Goal: Task Accomplishment & Management: Manage account settings

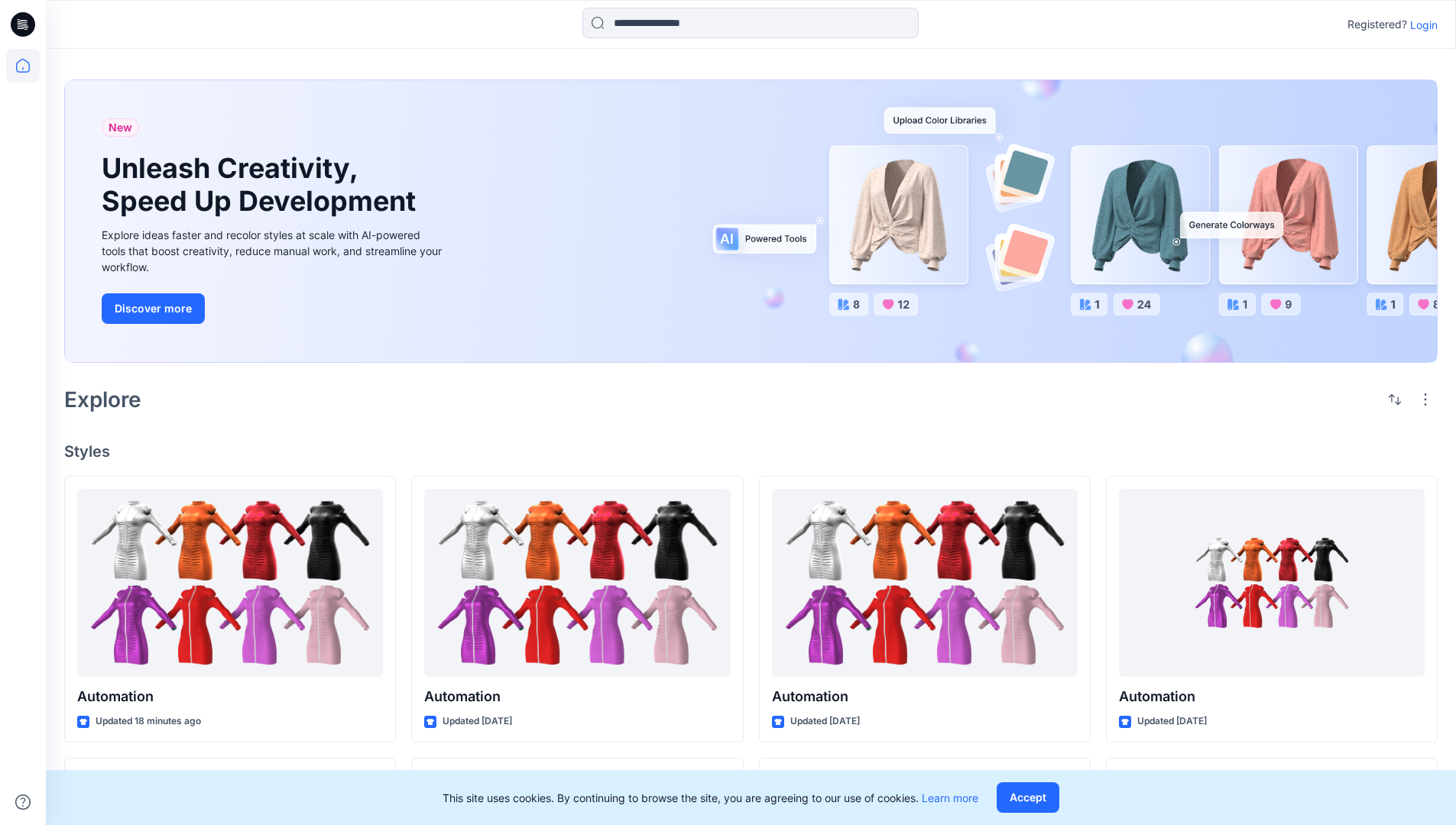
click at [1420, 25] on p "Login" at bounding box center [1423, 25] width 28 height 16
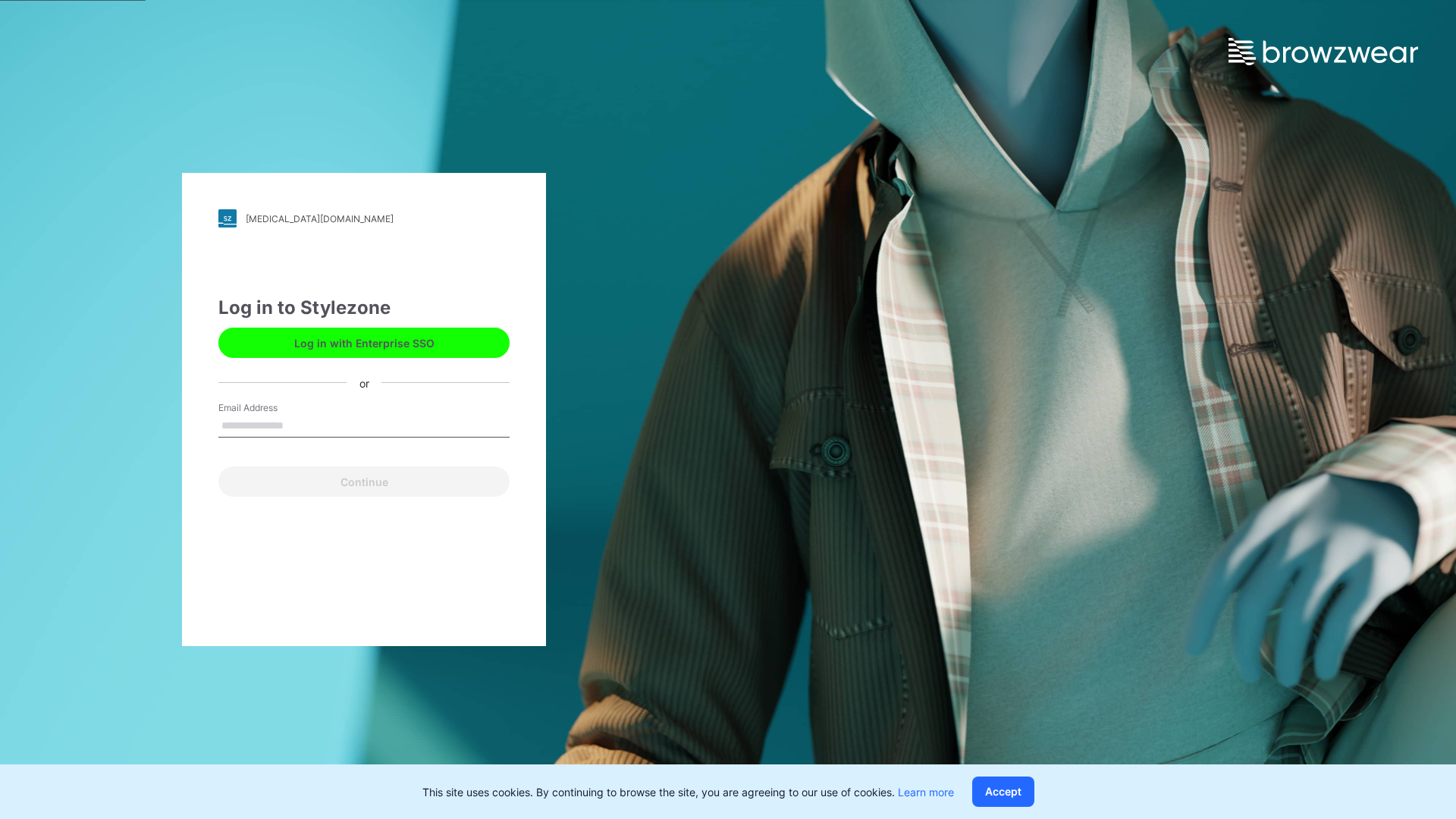
click at [299, 424] on input "Email Address" at bounding box center [364, 426] width 291 height 23
type input "**********"
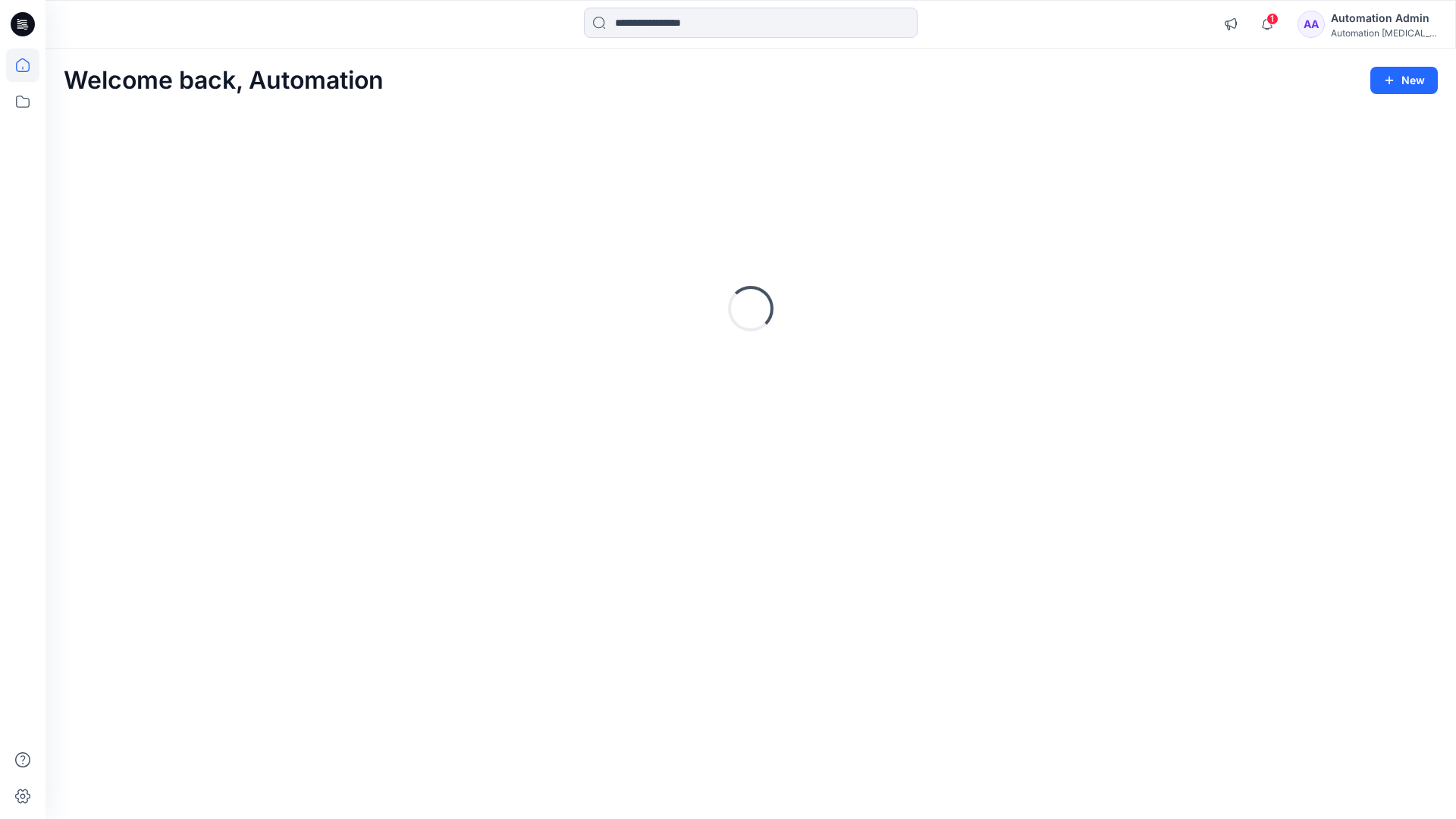
click at [29, 65] on icon at bounding box center [22, 65] width 13 height 13
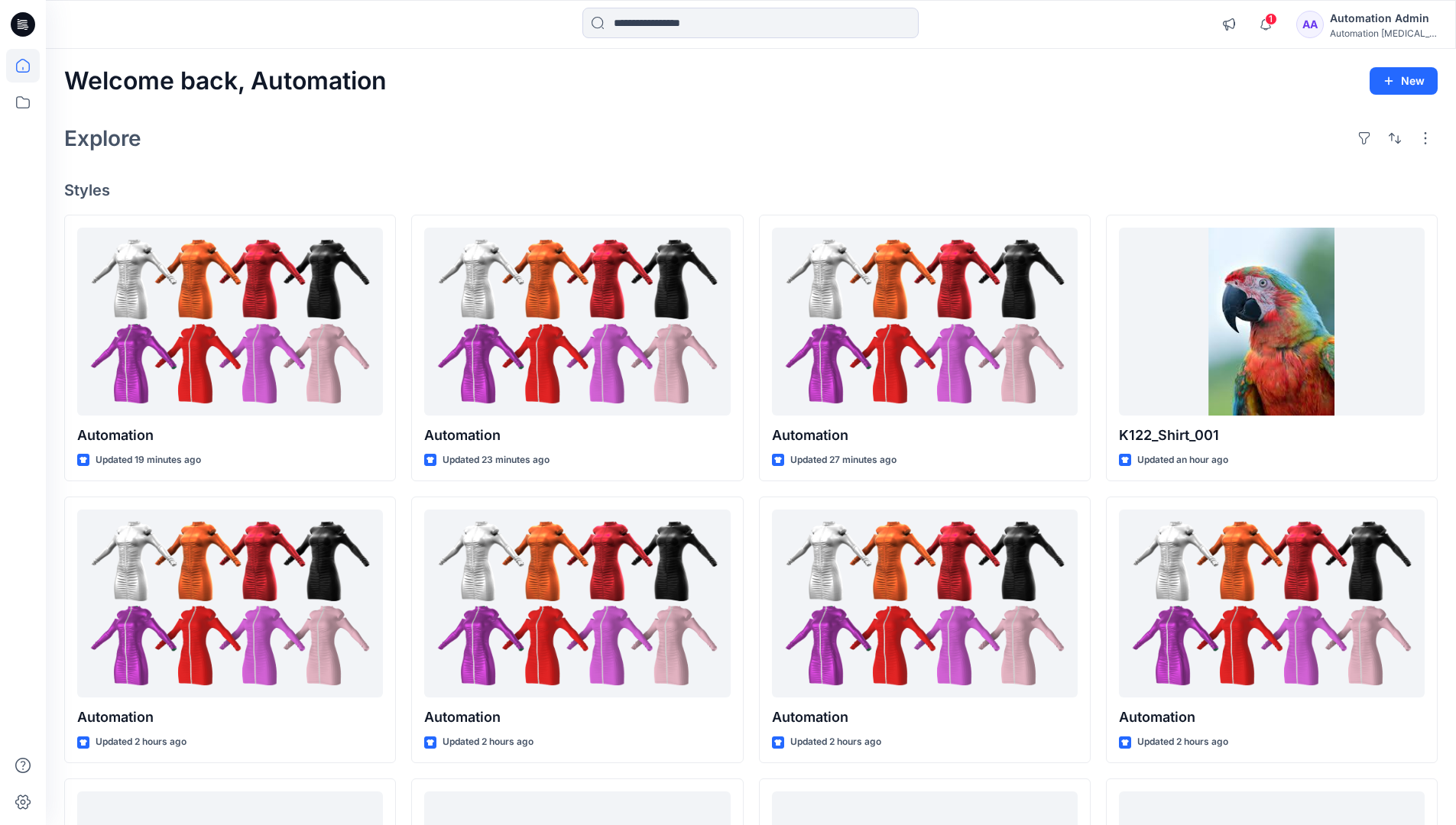
click at [1371, 25] on div "Automation Admin" at bounding box center [1383, 18] width 107 height 18
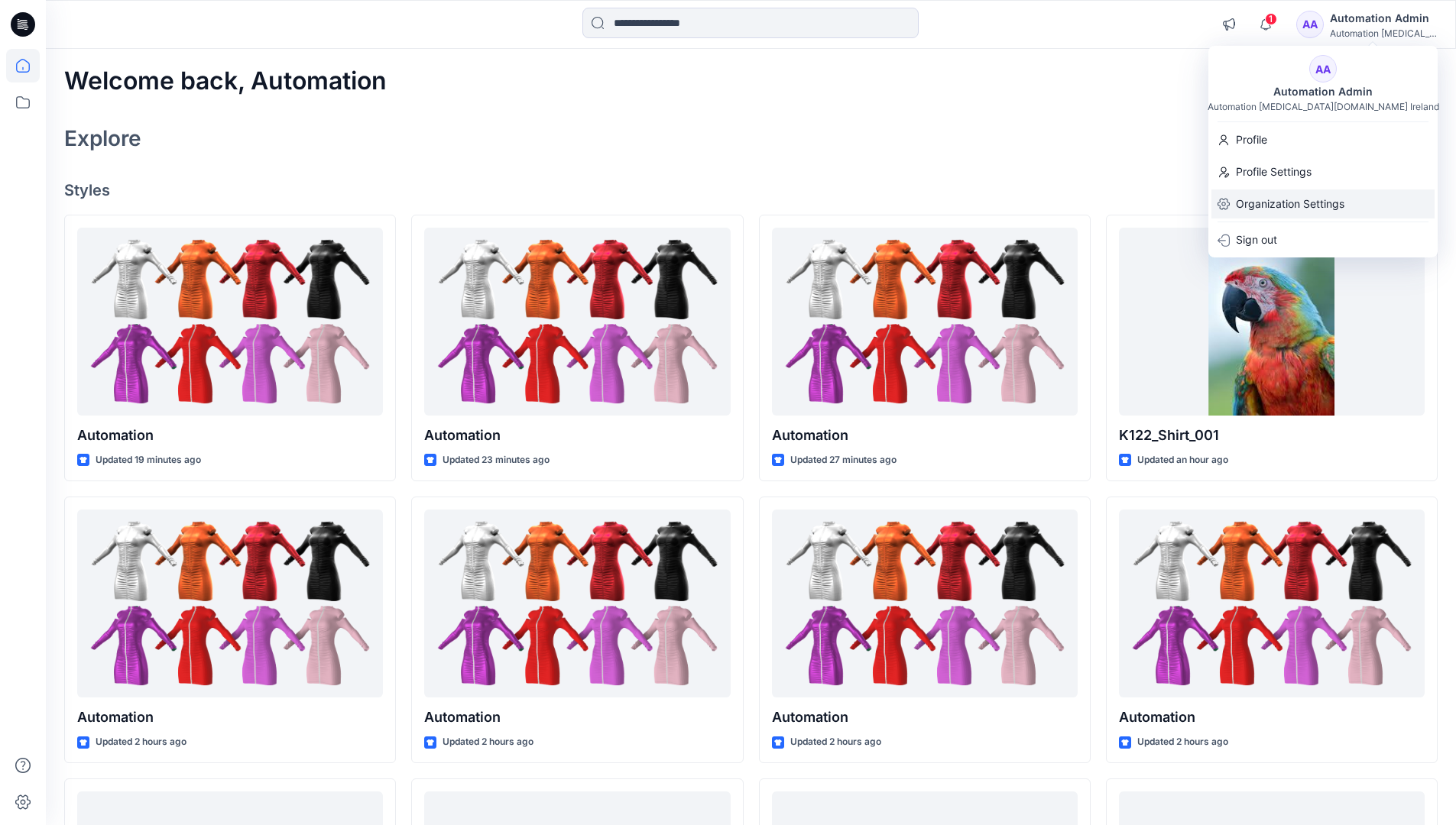
click at [1293, 207] on p "Organization Settings" at bounding box center [1289, 204] width 109 height 29
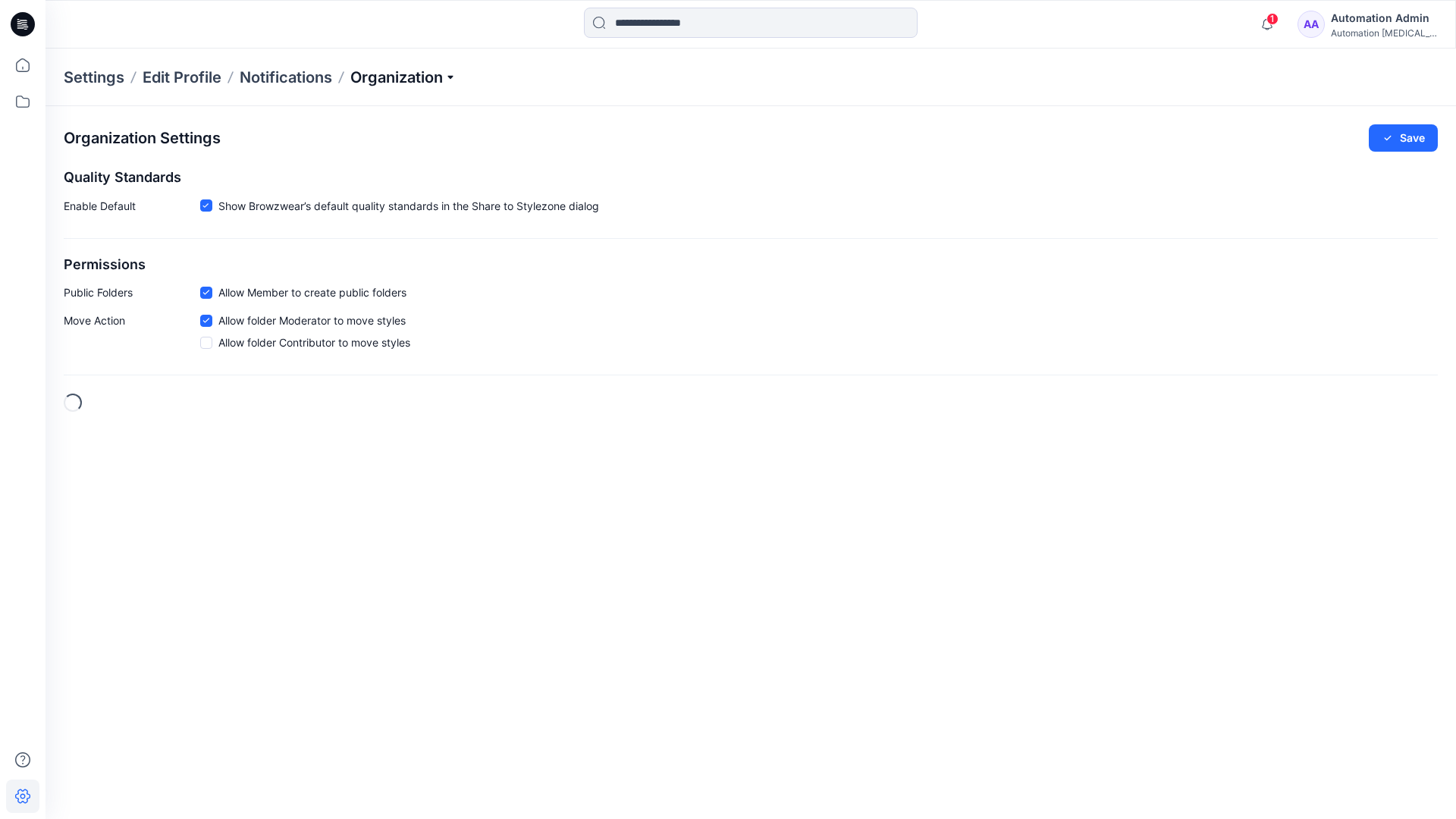
click at [432, 83] on p "Organization" at bounding box center [403, 77] width 106 height 21
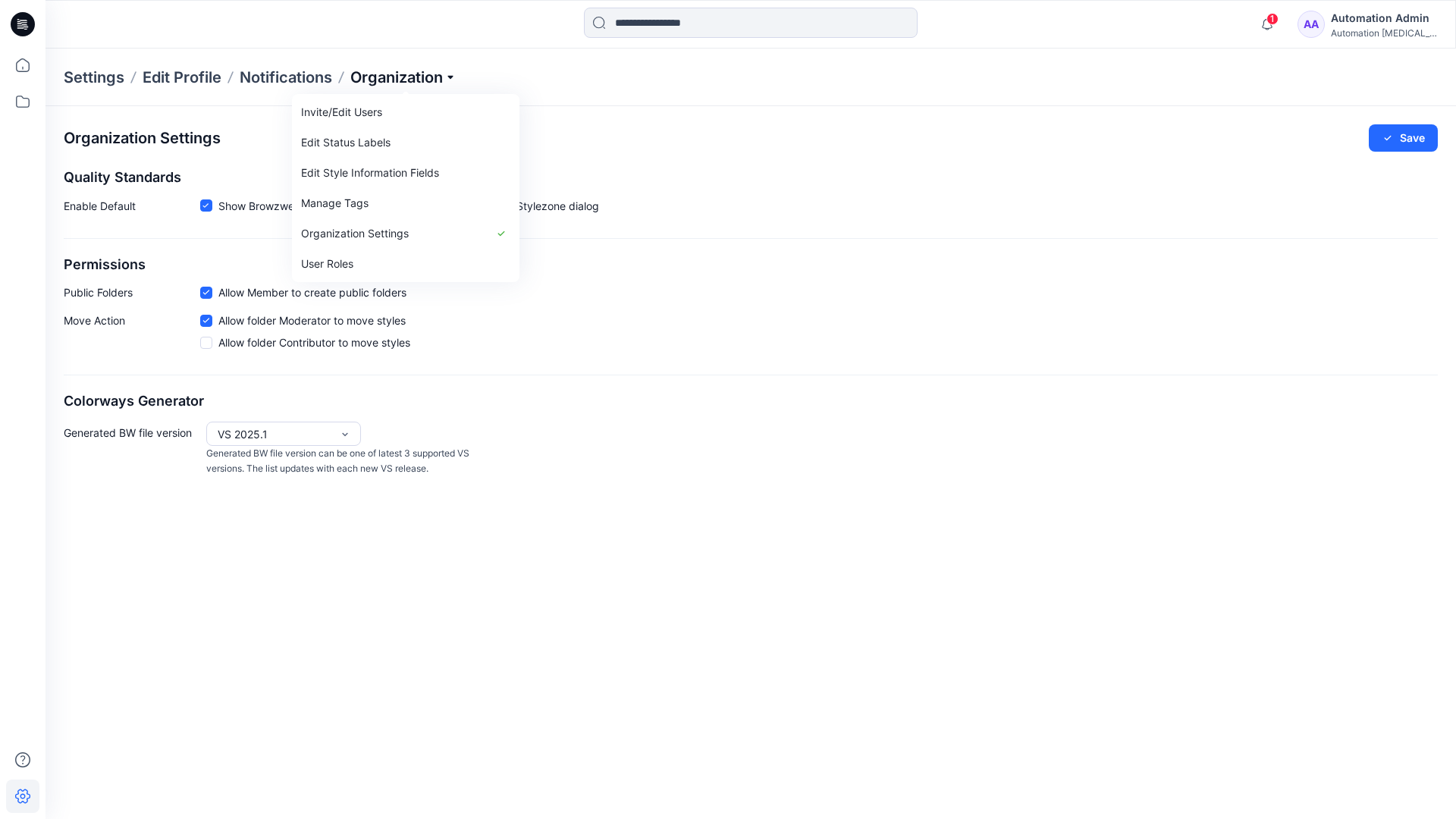
click at [428, 77] on p "Organization" at bounding box center [403, 77] width 106 height 21
click at [206, 295] on icon at bounding box center [206, 292] width 7 height 6
click at [1413, 139] on button "Save" at bounding box center [1404, 138] width 69 height 28
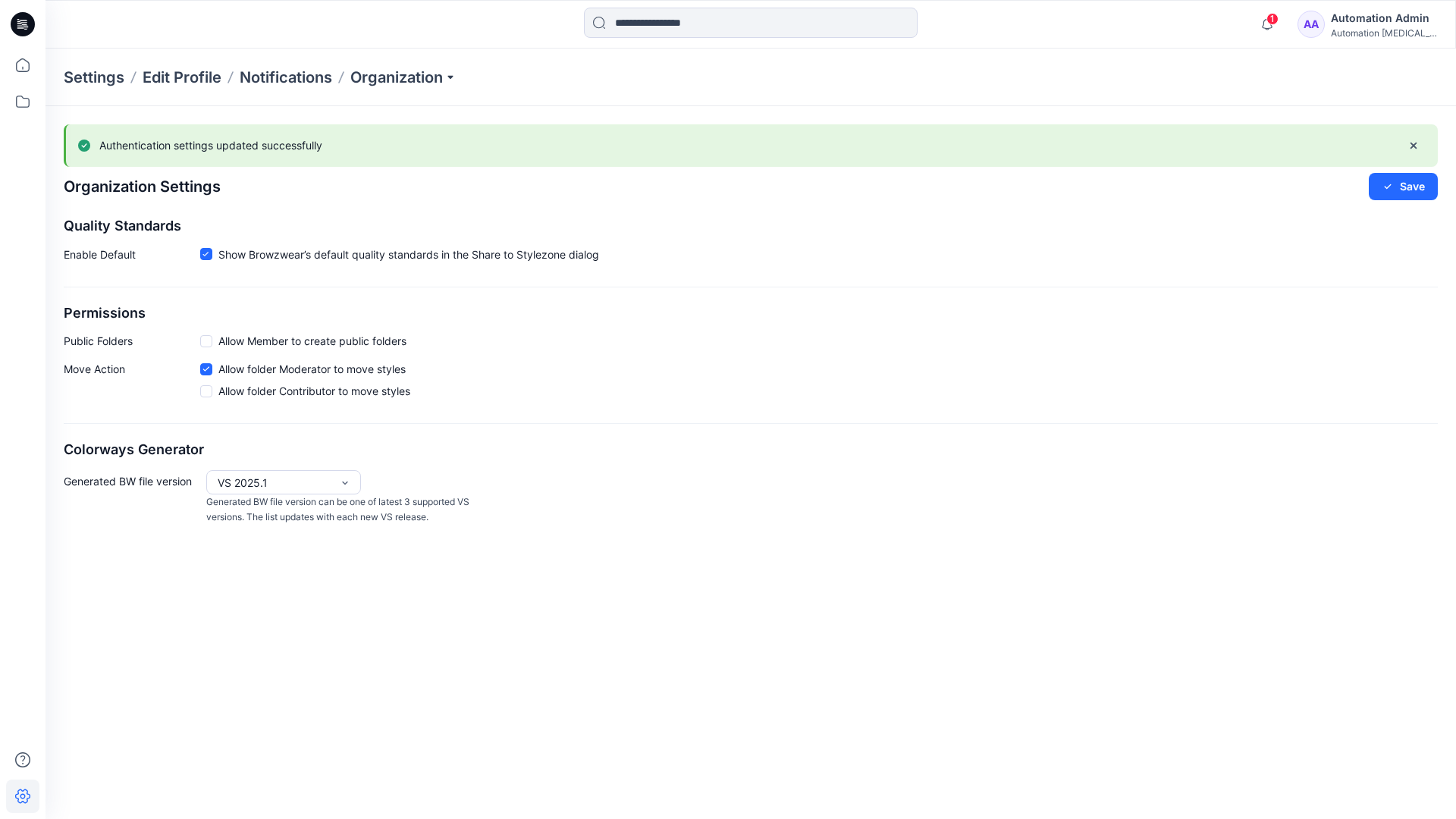
click at [208, 340] on span at bounding box center [206, 341] width 12 height 12
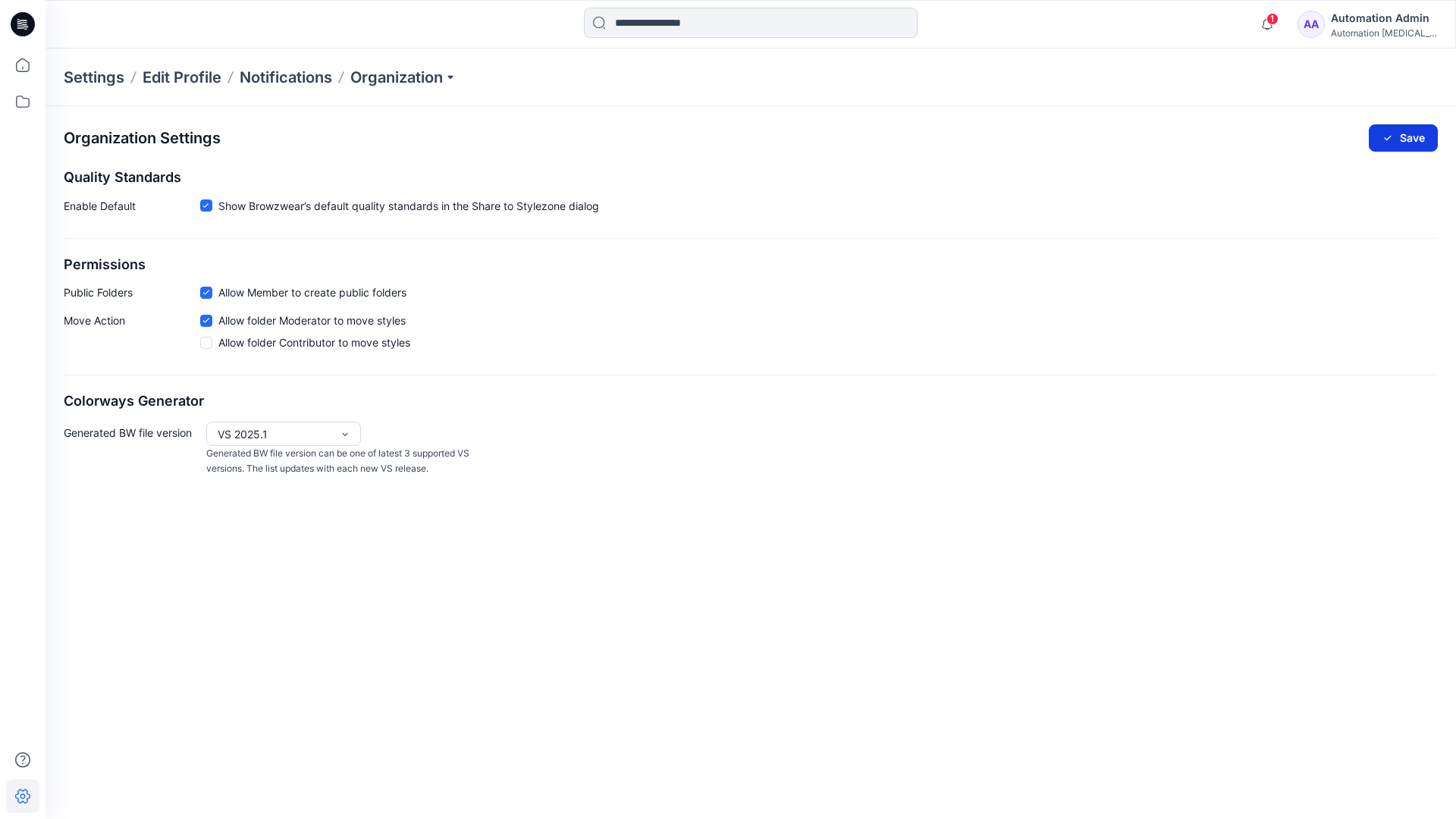
click at [1412, 135] on button "Save" at bounding box center [1404, 138] width 69 height 28
click at [206, 206] on icon at bounding box center [206, 206] width 7 height 6
click at [1406, 134] on button "Save" at bounding box center [1404, 138] width 69 height 28
click at [207, 208] on span at bounding box center [206, 206] width 12 height 12
click at [1419, 132] on button "Save" at bounding box center [1404, 138] width 69 height 28
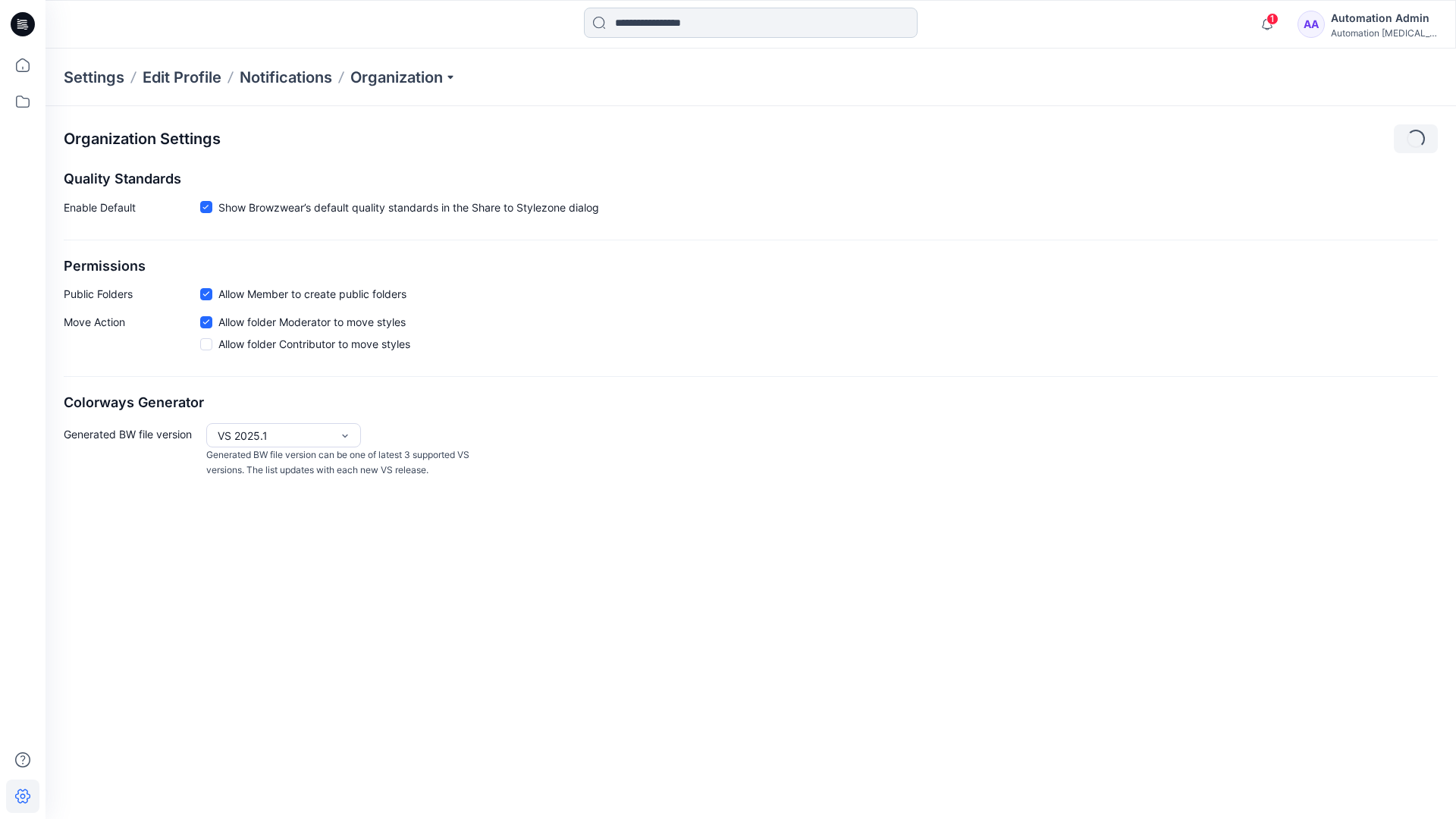
click at [686, 24] on input at bounding box center [751, 23] width 334 height 31
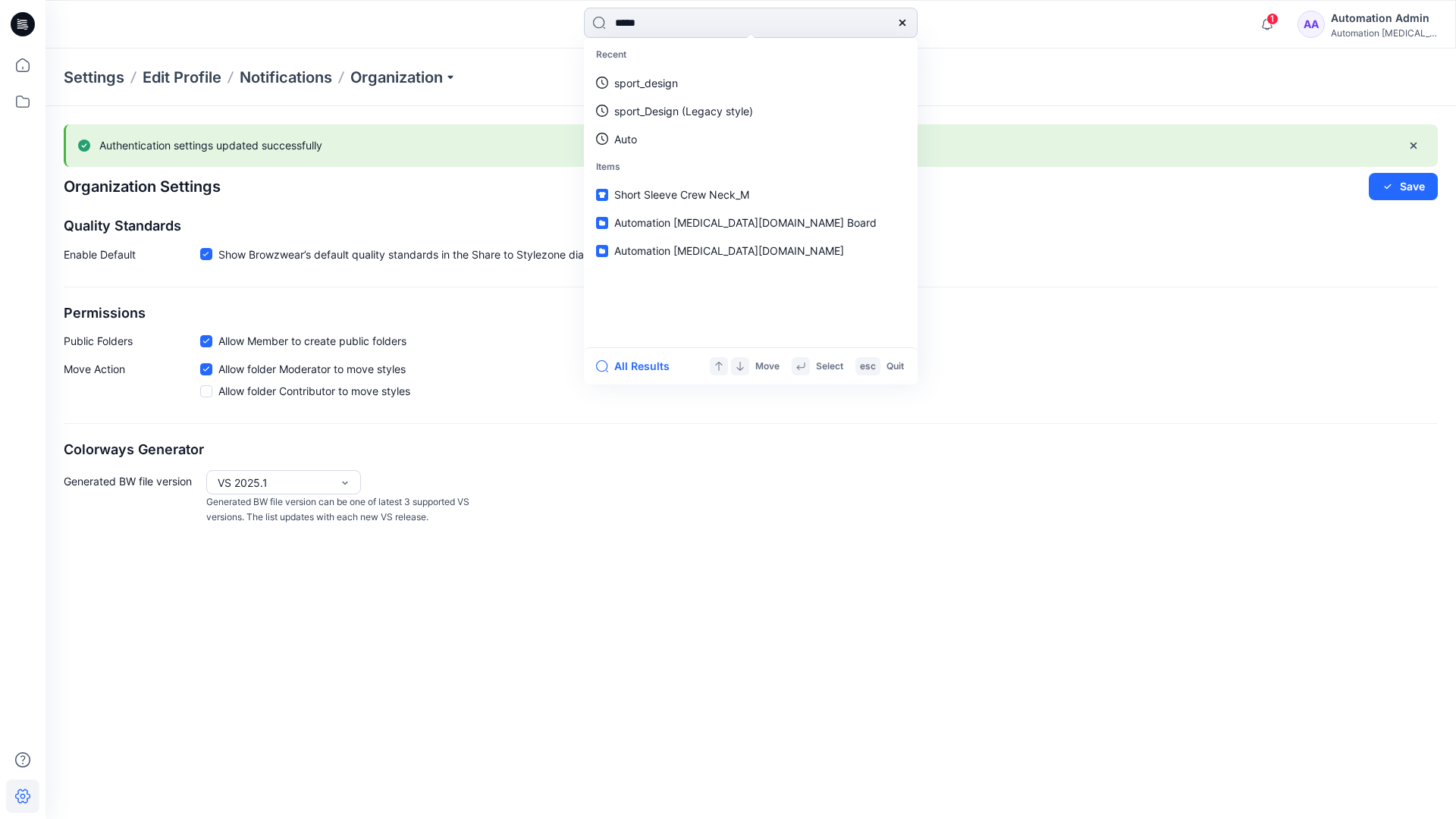
type input "****"
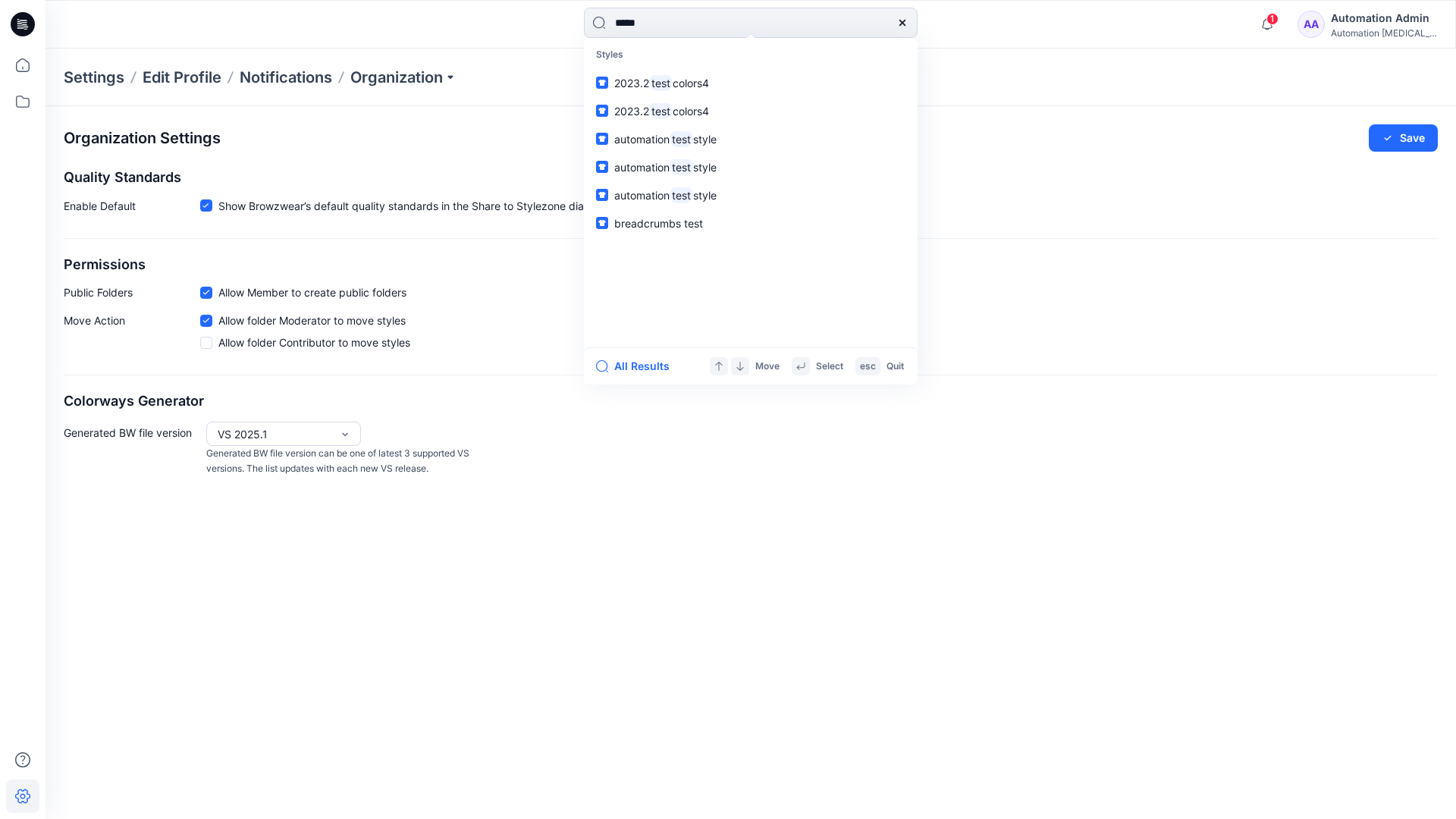
click at [903, 23] on icon at bounding box center [902, 22] width 12 height 12
click at [850, 16] on input at bounding box center [751, 23] width 334 height 31
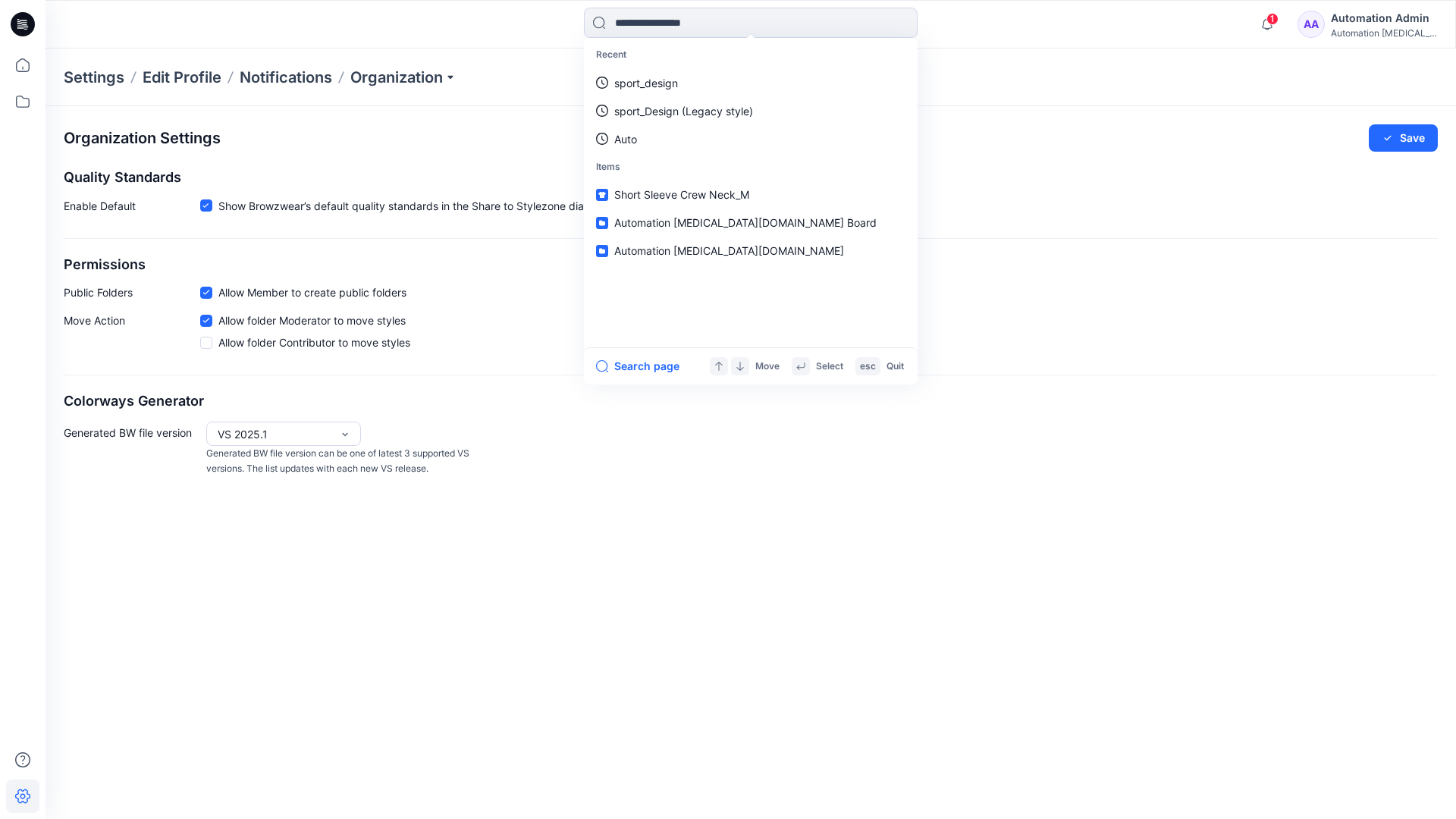
click at [1366, 16] on div "Automation Admin" at bounding box center [1384, 18] width 106 height 18
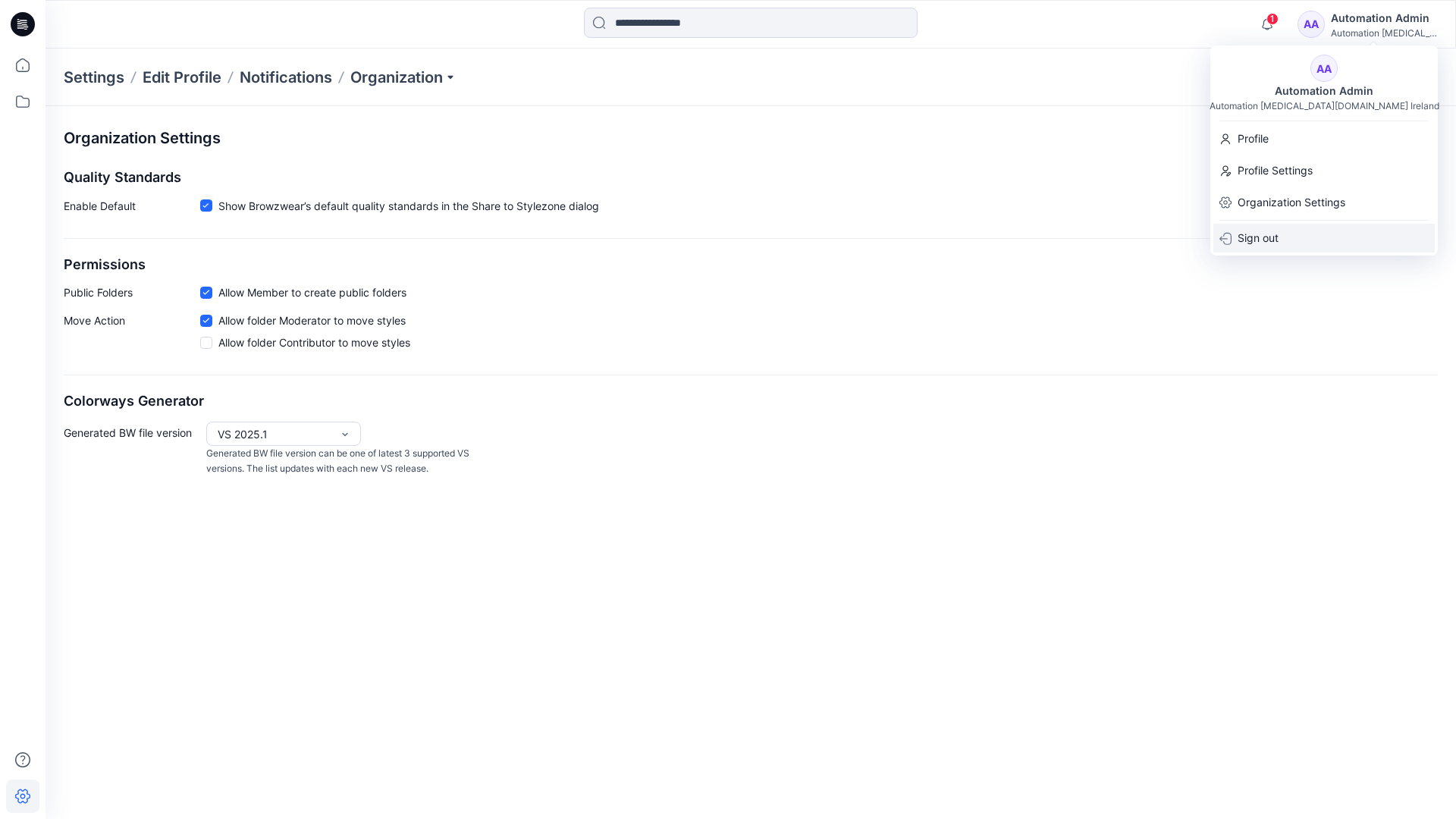
click at [1281, 234] on div "Sign out" at bounding box center [1324, 238] width 221 height 29
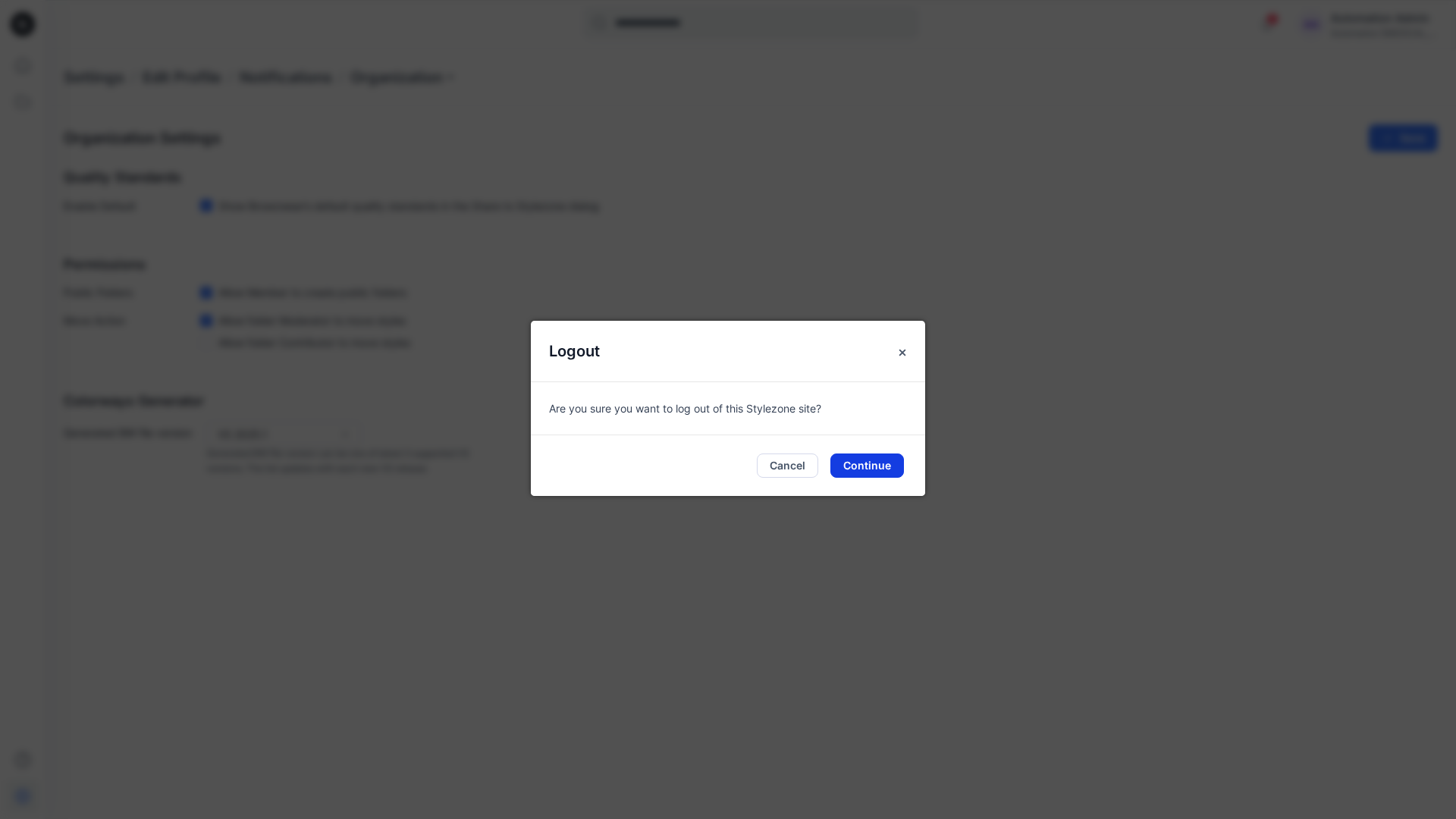
click at [869, 459] on button "Continue" at bounding box center [867, 465] width 73 height 24
